Goal: Task Accomplishment & Management: Manage account settings

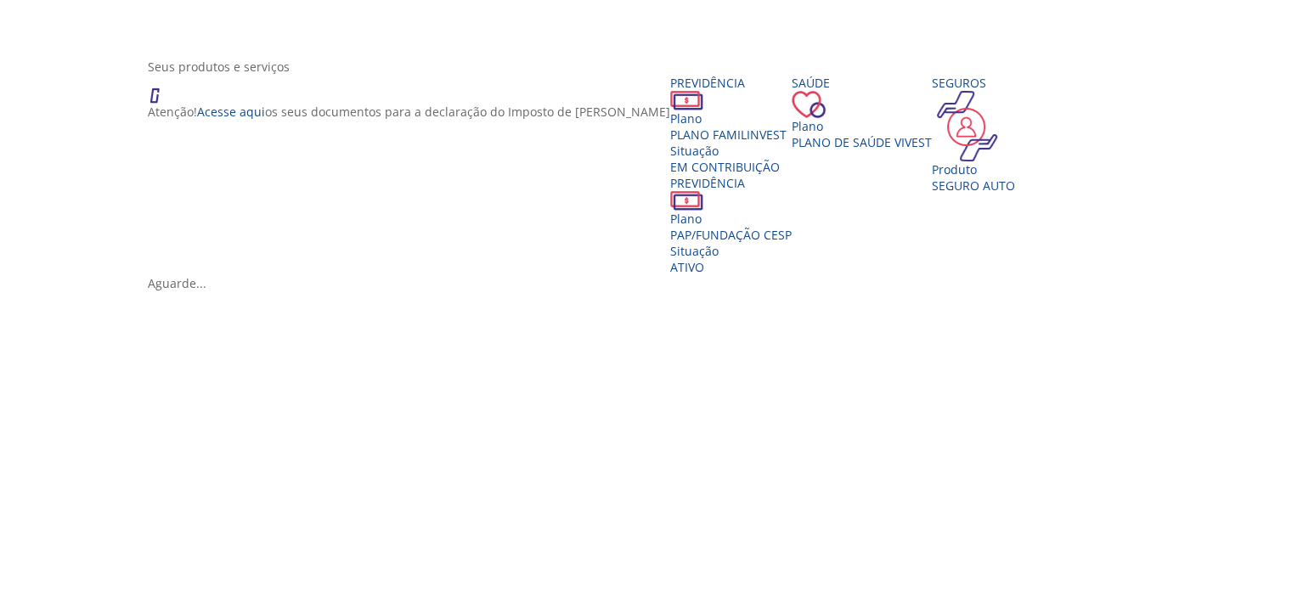
scroll to position [340, 0]
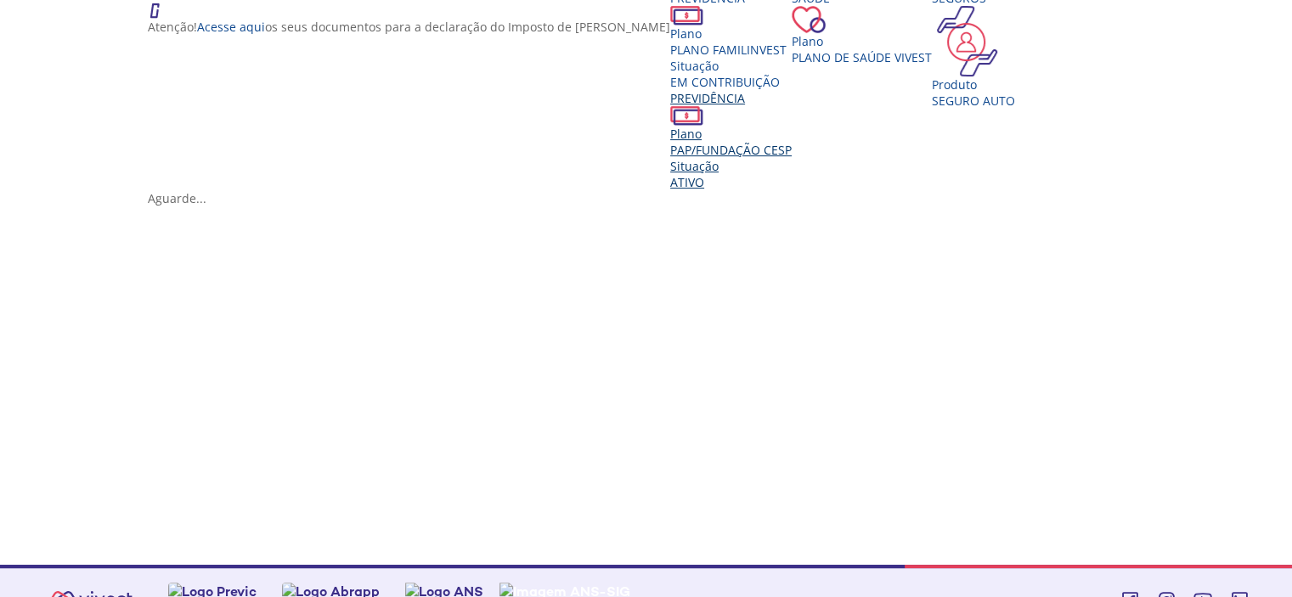
click at [761, 146] on span "PAP/FUNDAÇÃO CESP" at bounding box center [730, 150] width 121 height 16
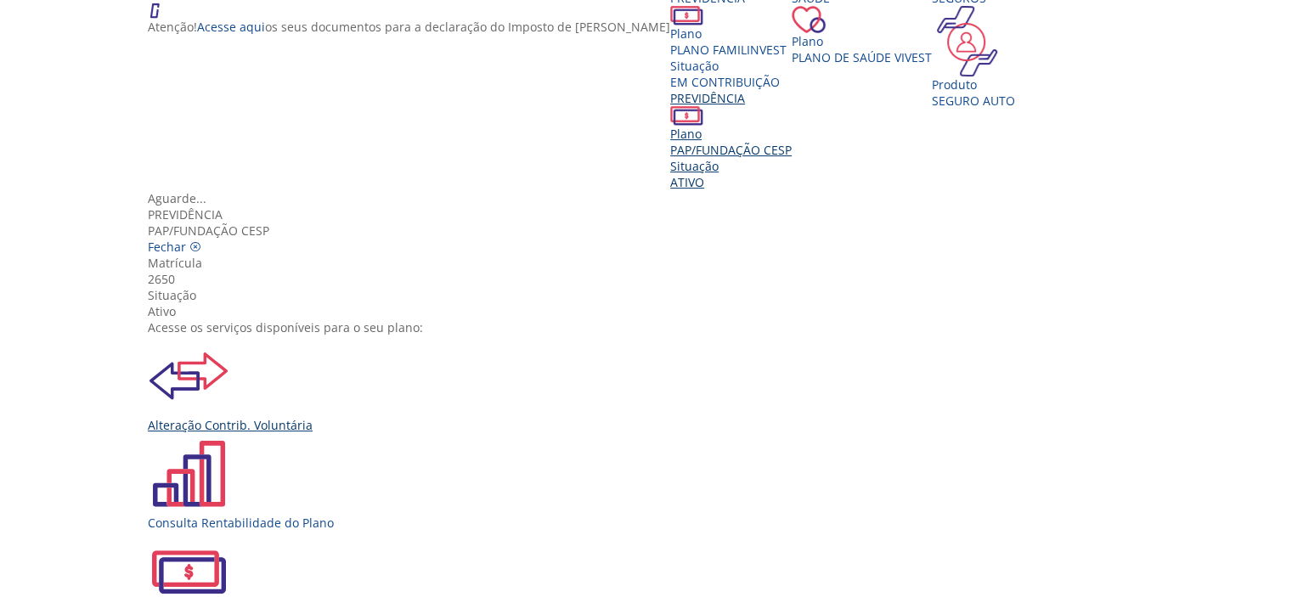
scroll to position [0, 0]
click at [229, 336] on img "Vivest" at bounding box center [189, 377] width 82 height 82
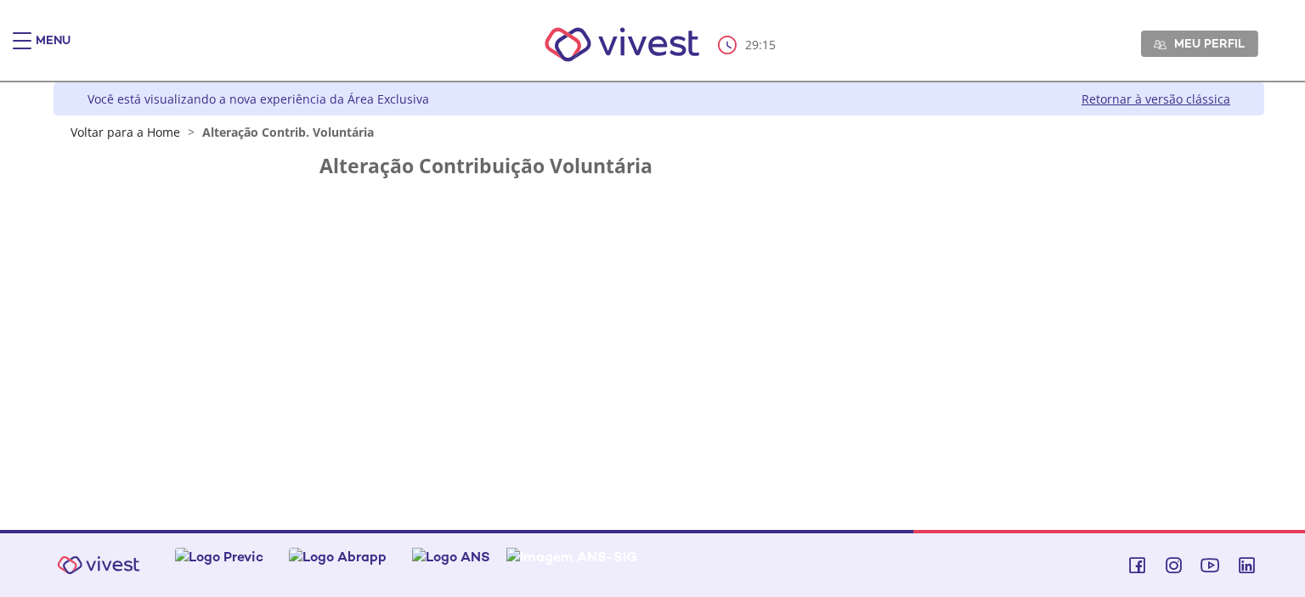
click at [556, 257] on div "Z6_L19A13G0LGPF00Q7UV9Q807RM1 Você está visualizando a nova experiência da Área…" at bounding box center [652, 306] width 1223 height 448
click at [440, 176] on h2 "Alteração Contribuição Voluntária" at bounding box center [659, 165] width 680 height 21
click at [363, 169] on h2 "Alteração Contribuição Voluntária" at bounding box center [659, 165] width 680 height 21
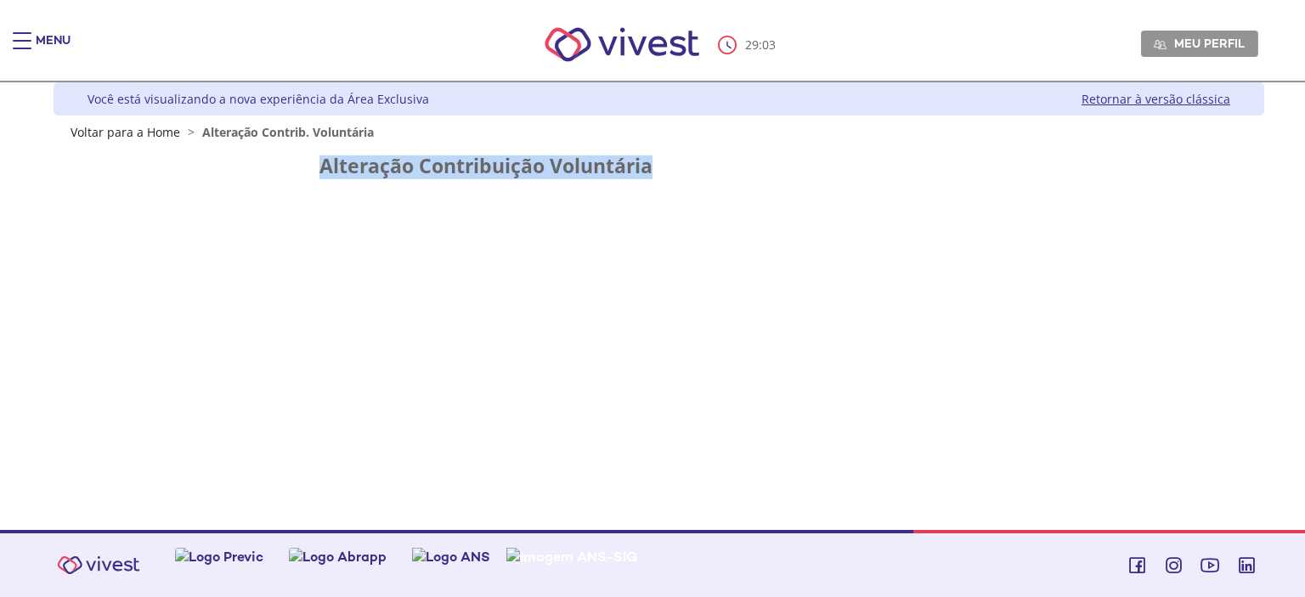
drag, startPoint x: 310, startPoint y: 169, endPoint x: 700, endPoint y: 169, distance: 389.9
click at [700, 169] on div "Alteração Contribuição Voluntária" at bounding box center [659, 172] width 1009 height 34
click at [622, 247] on div "Z6_L19A13G0LGPF00Q7UV9Q807RM1 Você está visualizando a nova experiência da Área…" at bounding box center [652, 306] width 1223 height 448
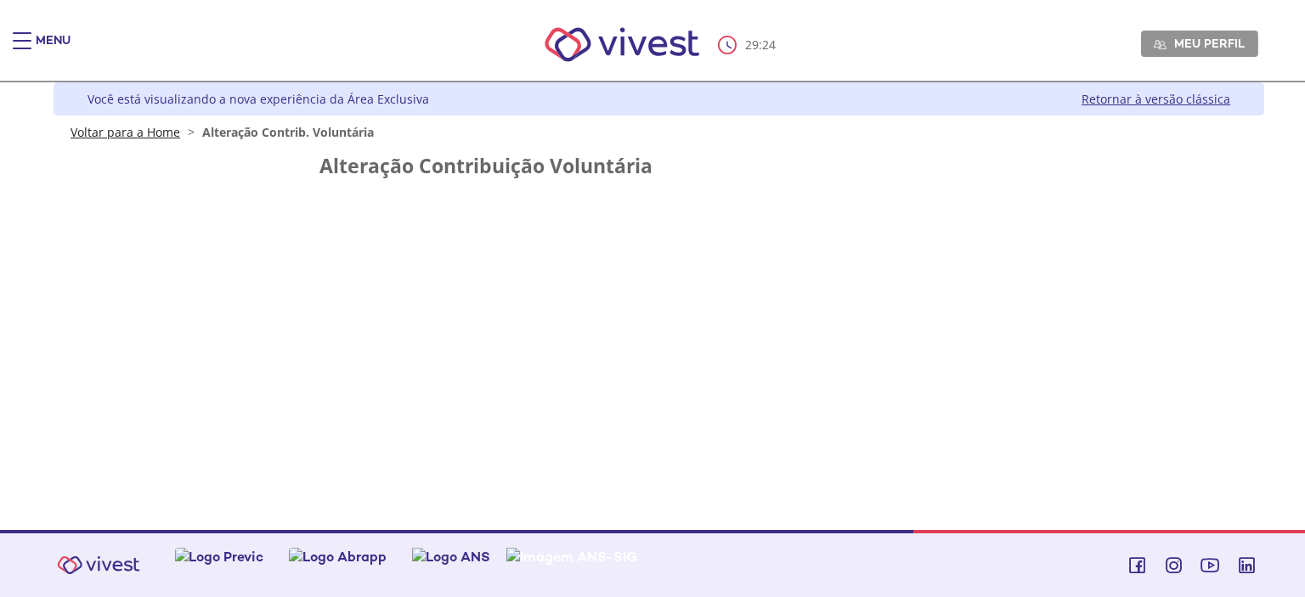
click at [141, 133] on link "Voltar para a Home" at bounding box center [126, 132] width 110 height 16
